Goal: Navigation & Orientation: Find specific page/section

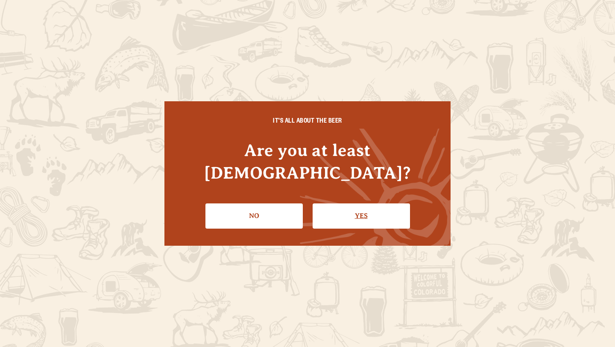
click at [368, 203] on link "Yes" at bounding box center [361, 215] width 97 height 25
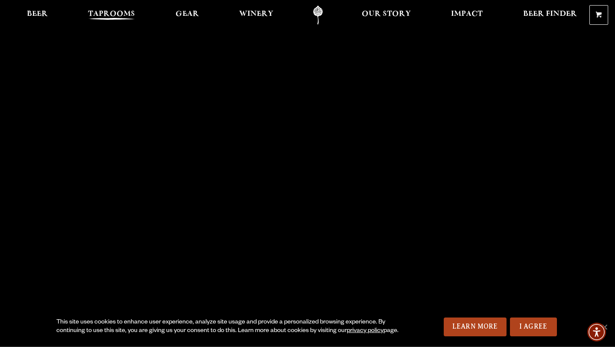
click at [106, 14] on span "Taprooms" at bounding box center [111, 14] width 47 height 7
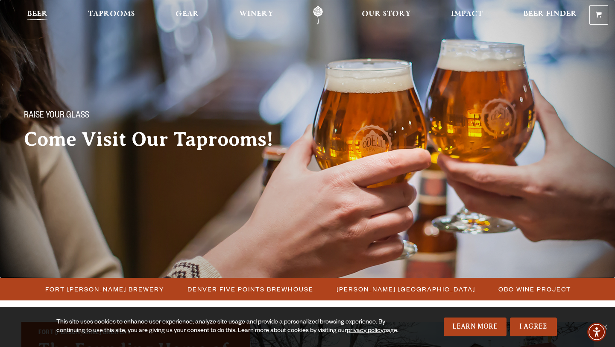
click at [37, 13] on span "Beer" at bounding box center [37, 14] width 21 height 7
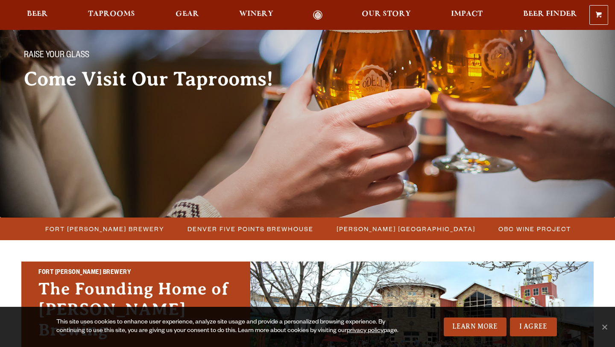
scroll to position [58, 0]
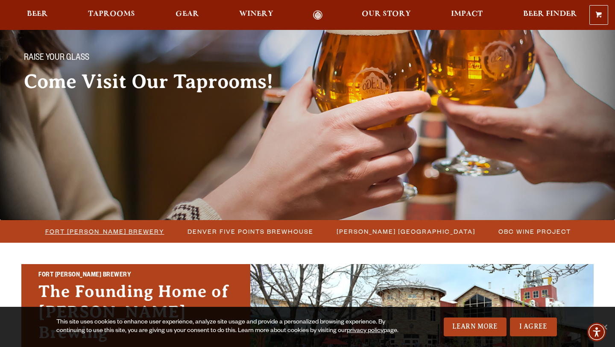
click at [89, 232] on span "Fort [PERSON_NAME] Brewery" at bounding box center [104, 231] width 119 height 12
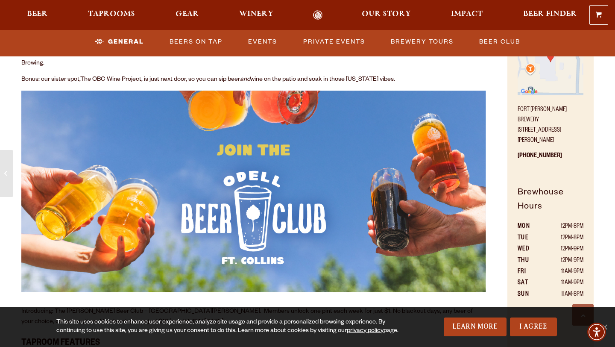
scroll to position [460, 0]
